Goal: Transaction & Acquisition: Purchase product/service

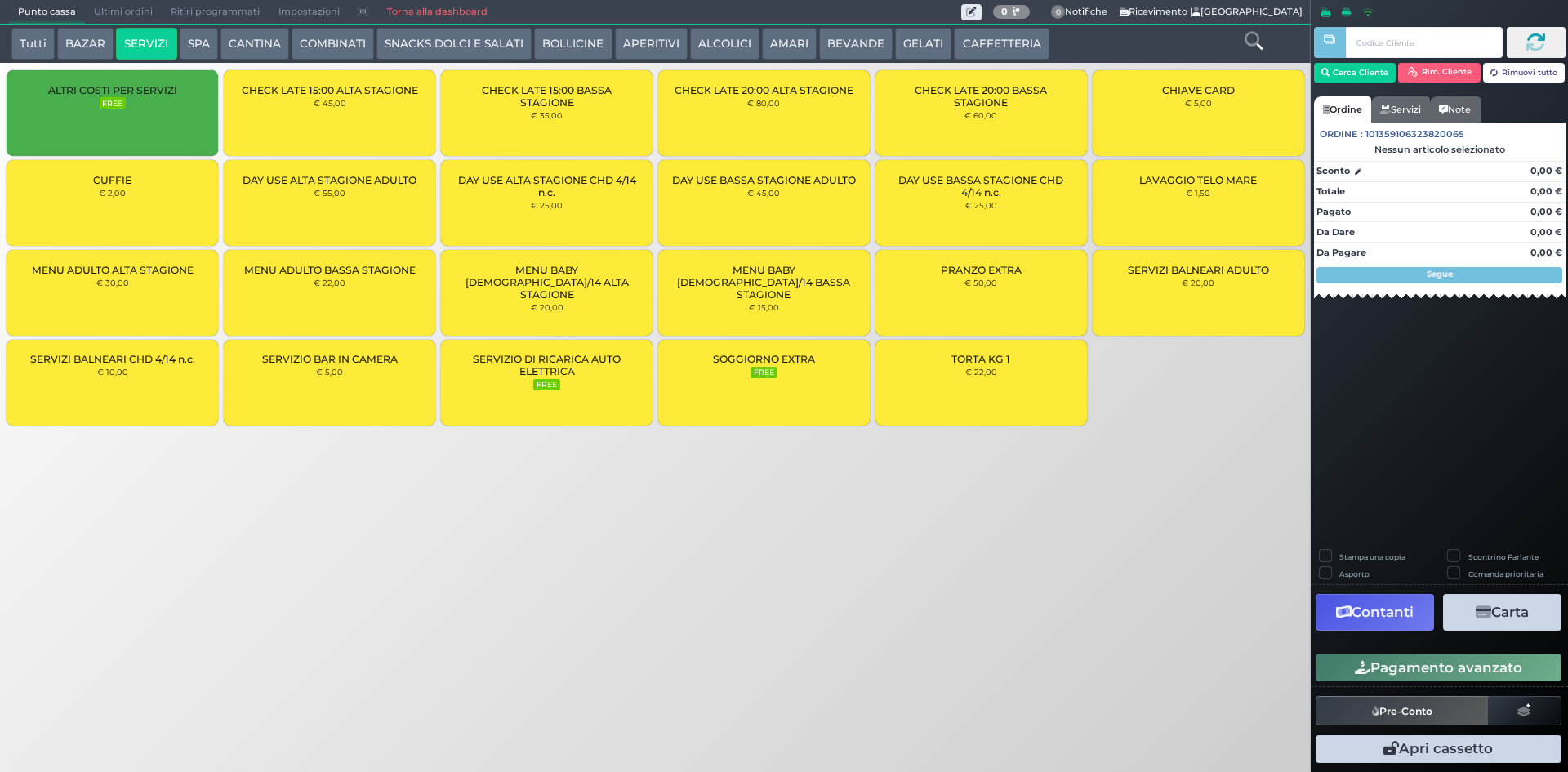
click at [602, 44] on button "BOLLICINE" at bounding box center [573, 43] width 78 height 33
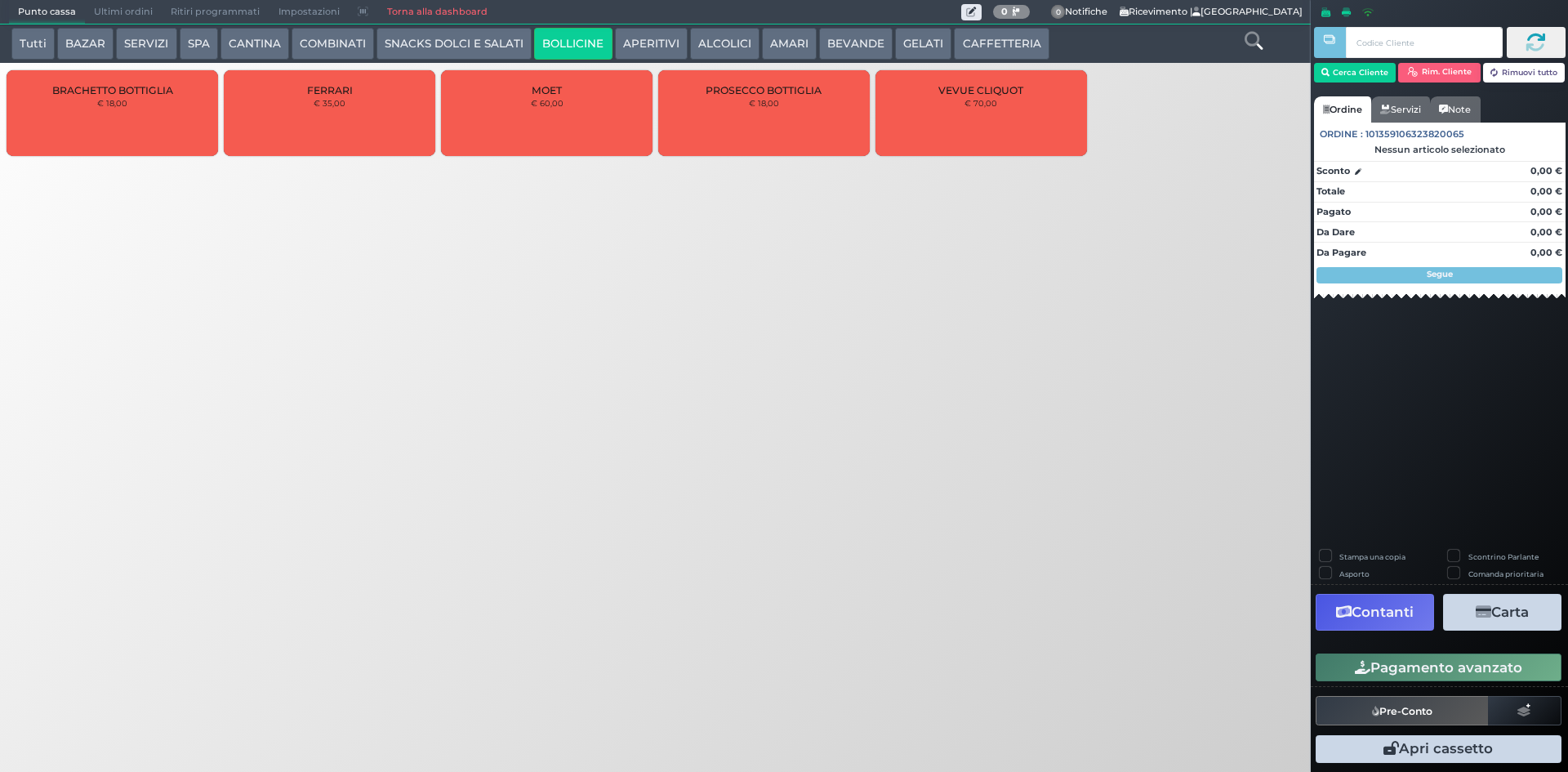
drag, startPoint x: 651, startPoint y: 40, endPoint x: 609, endPoint y: 43, distance: 42.1
click at [650, 39] on button "APERITIVI" at bounding box center [651, 43] width 73 height 33
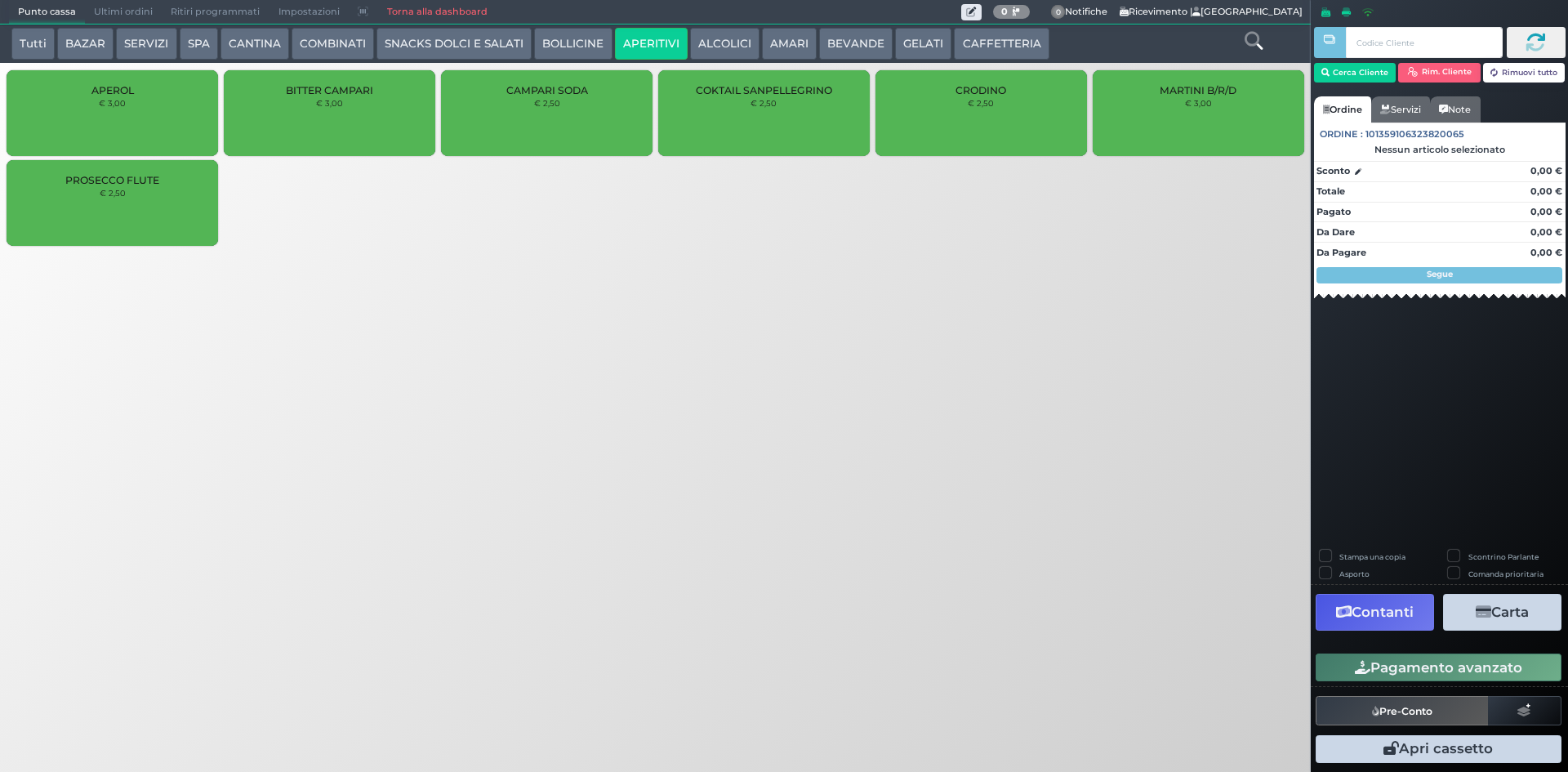
click at [356, 39] on button "COMBINATI" at bounding box center [332, 43] width 82 height 33
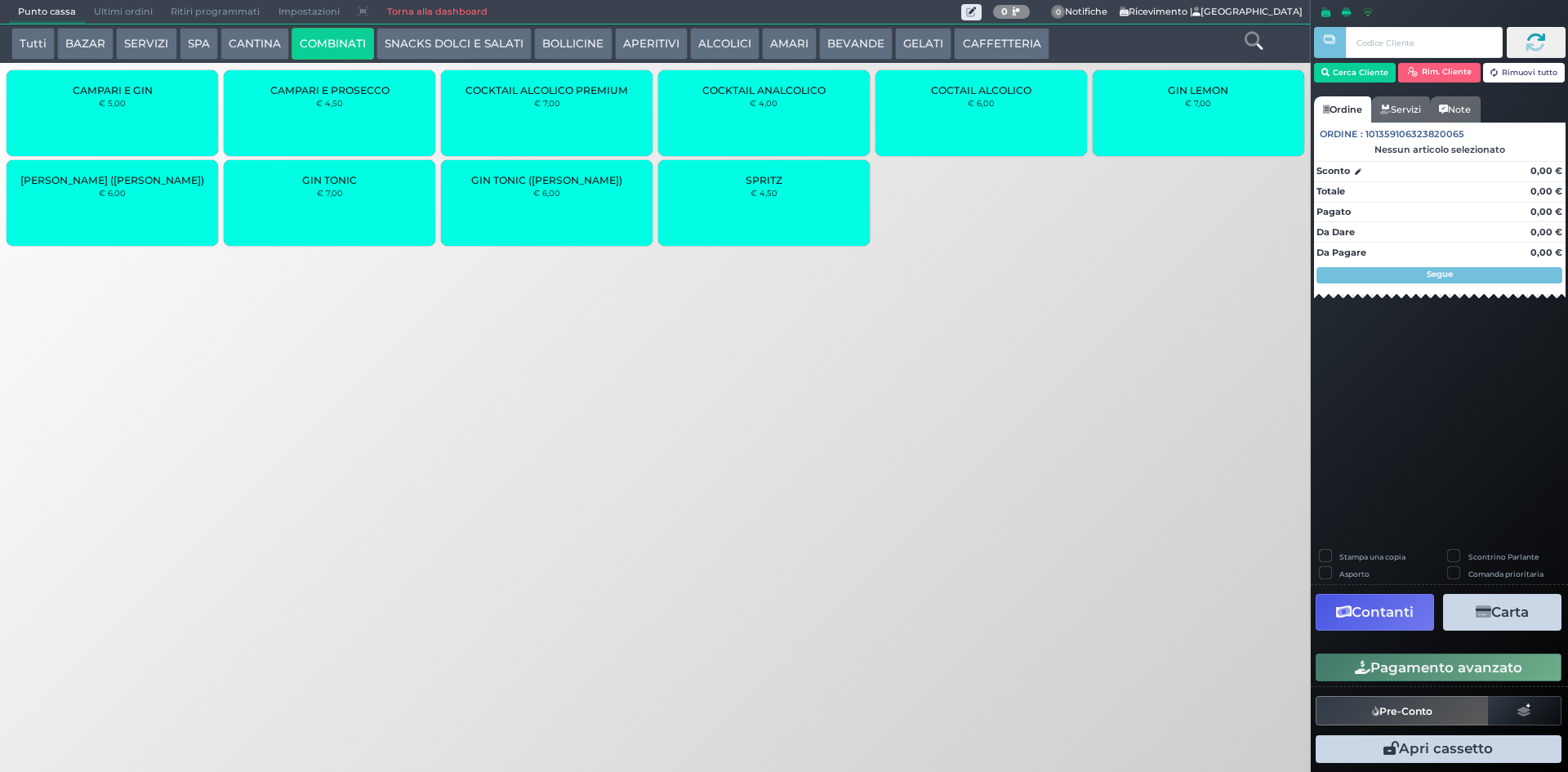
click at [741, 183] on div "SPRITZ € 4,50" at bounding box center [764, 203] width 212 height 86
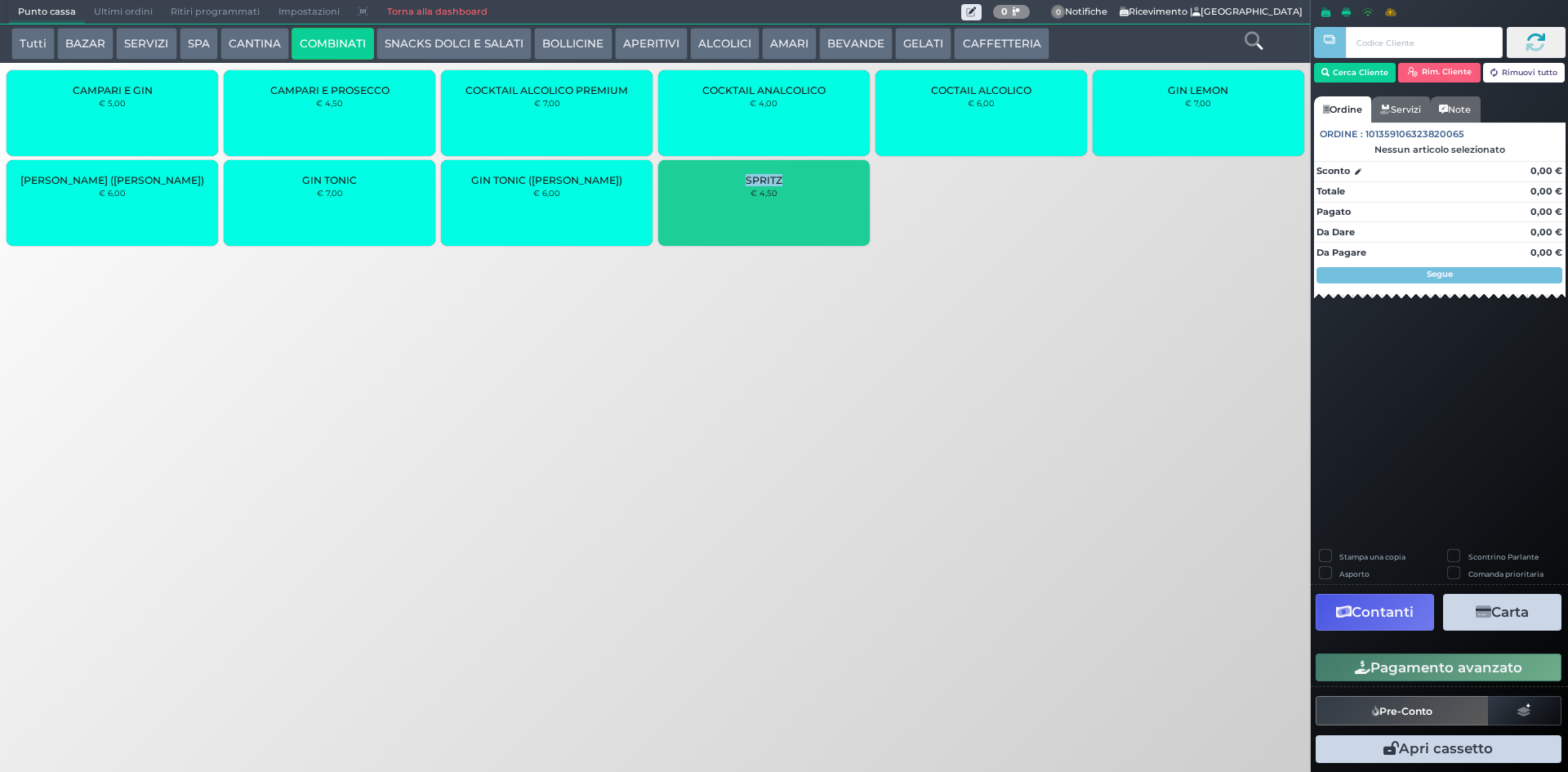
click at [741, 183] on div "SPRITZ € 4,50" at bounding box center [764, 203] width 212 height 86
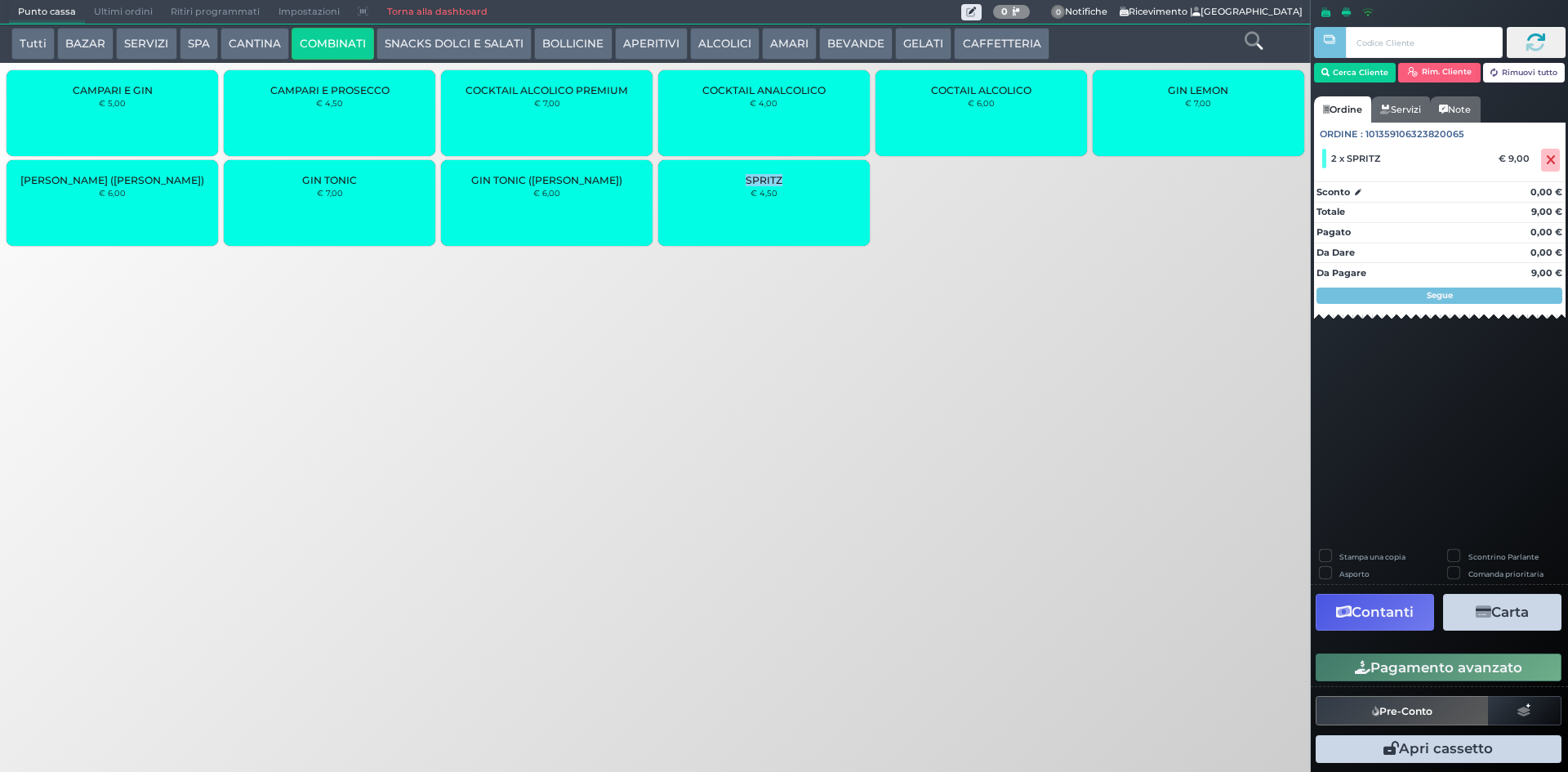
click at [1398, 659] on button "Pagamento avanzato" at bounding box center [1439, 667] width 246 height 27
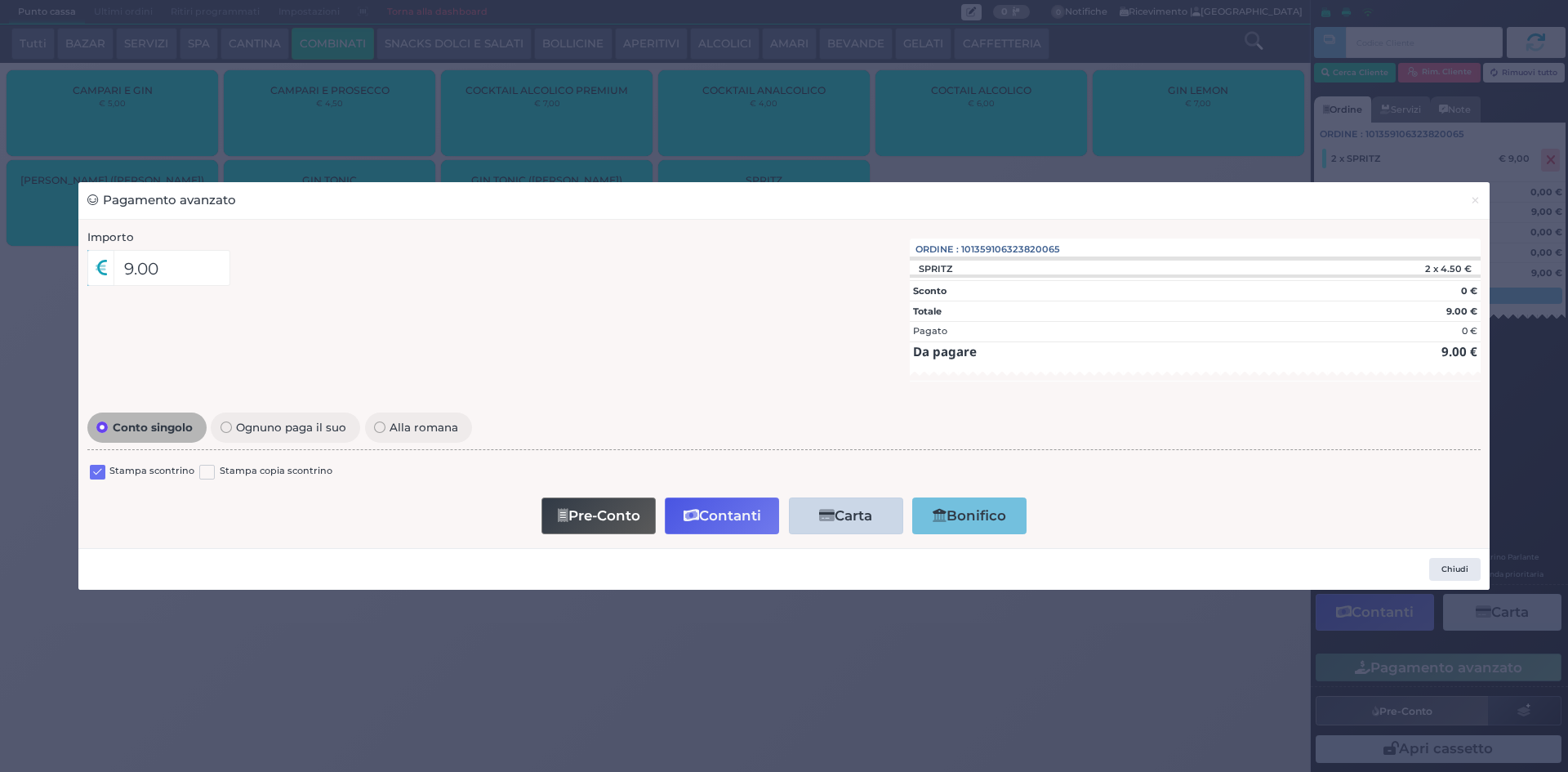
click at [109, 479] on div "Stampa scontrino" at bounding box center [142, 474] width 105 height 19
click at [105, 473] on div "Stampa scontrino" at bounding box center [142, 474] width 105 height 19
click at [1476, 194] on span "×" at bounding box center [1476, 200] width 11 height 18
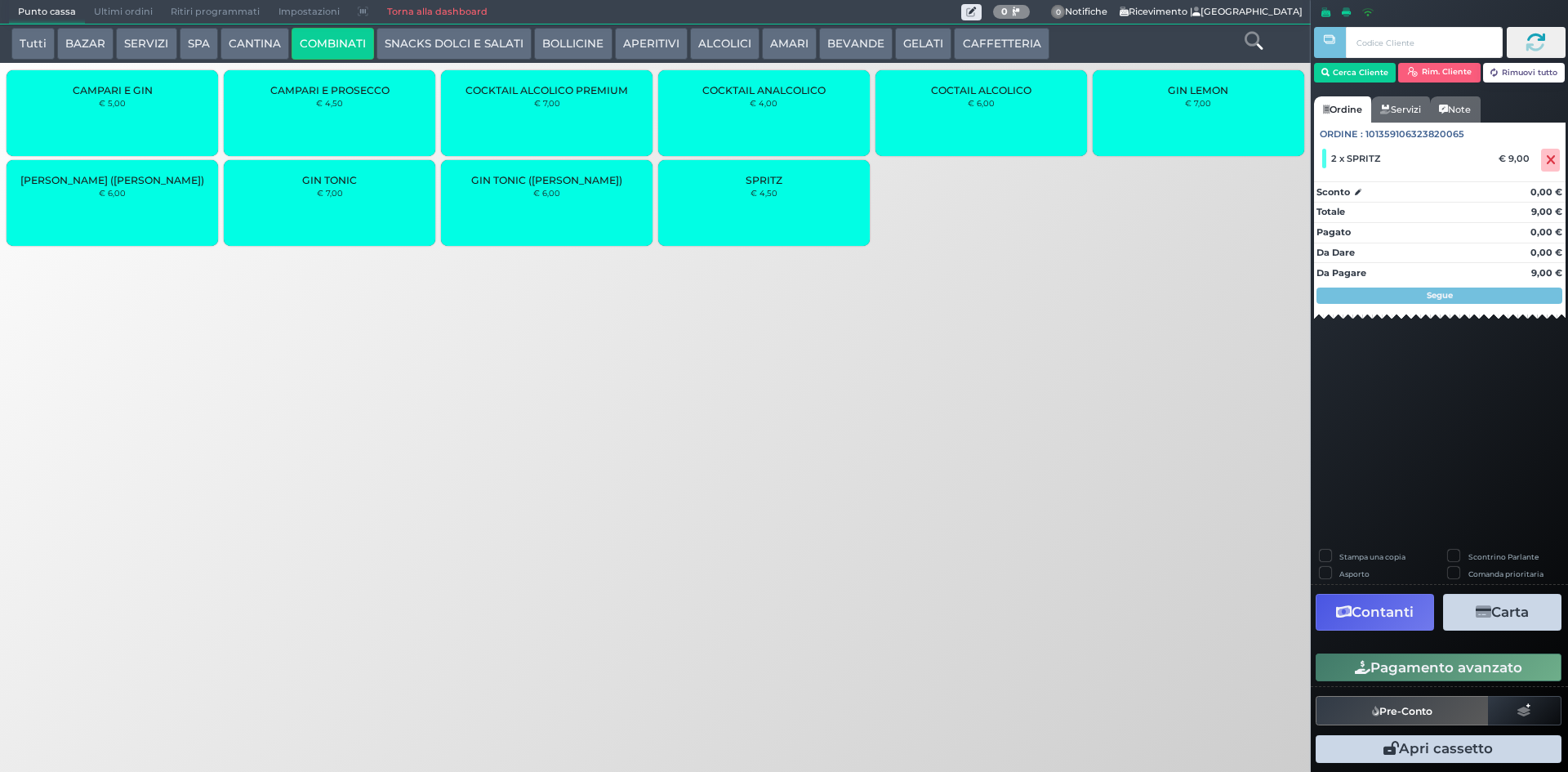
click at [1518, 605] on button "Carta" at bounding box center [1502, 612] width 119 height 36
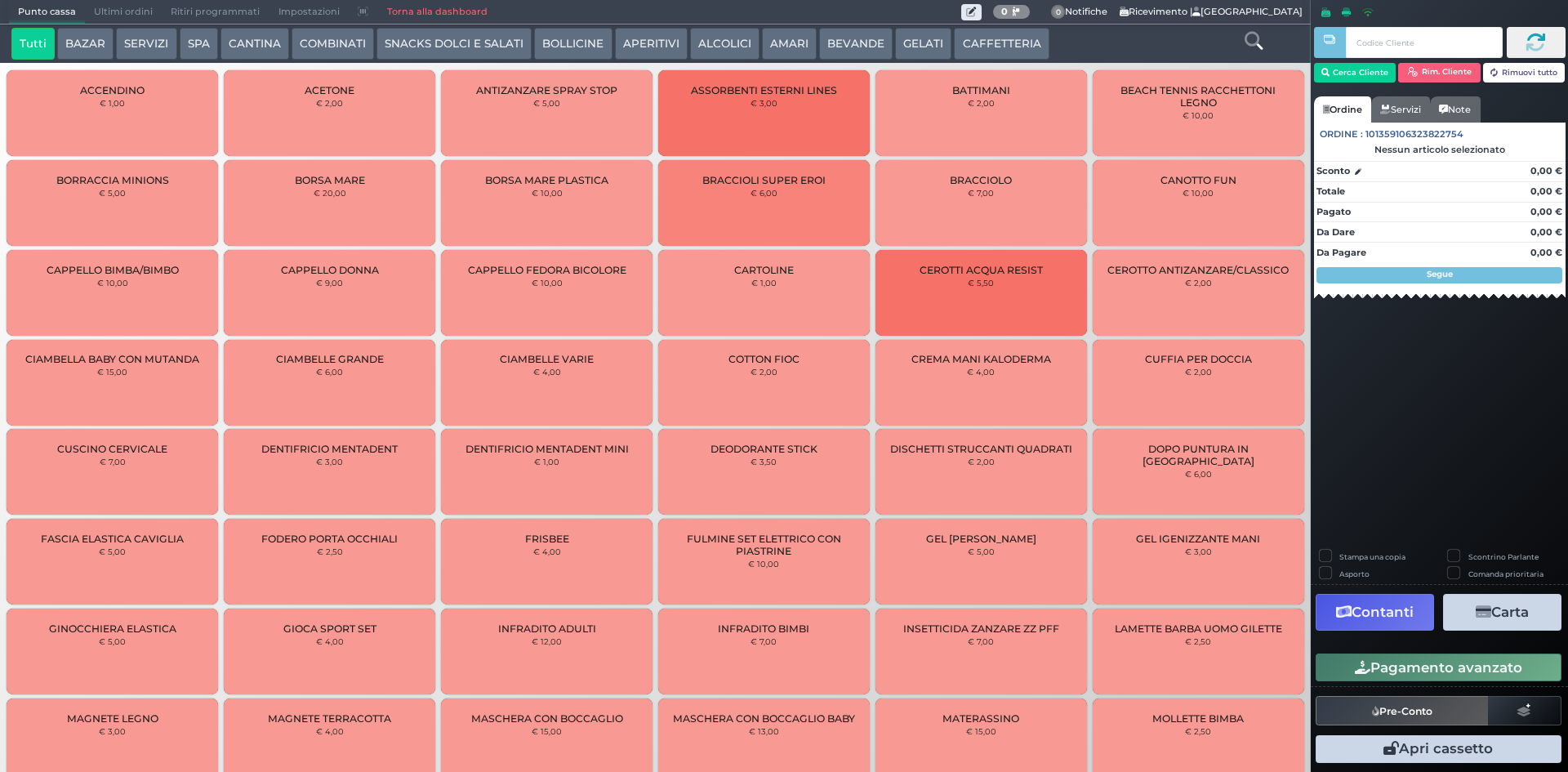
click at [100, 11] on span "Ultimi ordini" at bounding box center [123, 12] width 77 height 23
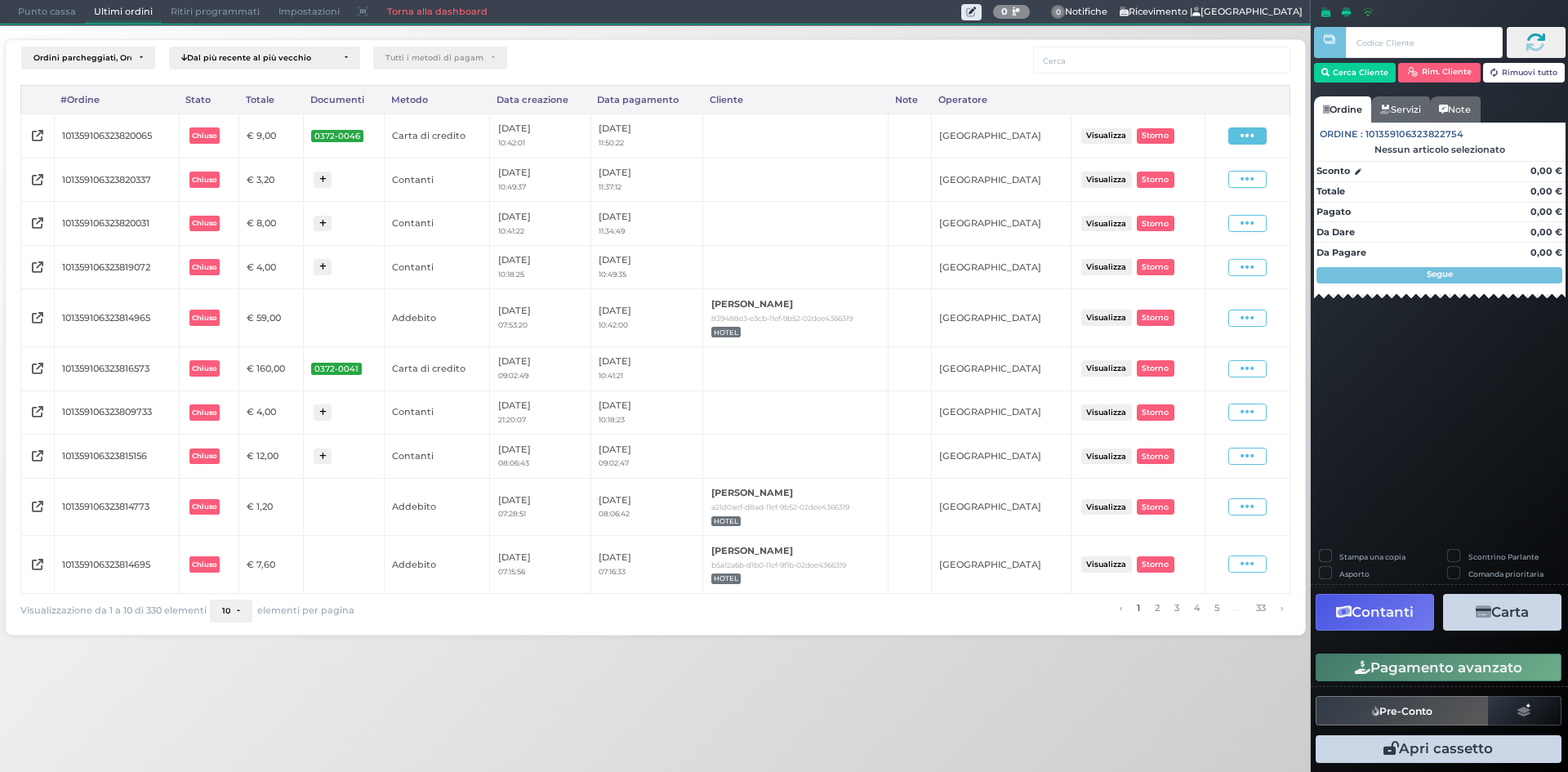
click at [1240, 134] on span at bounding box center [1247, 136] width 38 height 17
click at [1230, 179] on span "Ristampa Pre-Conto" at bounding box center [1211, 183] width 67 height 27
